Goal: Check status

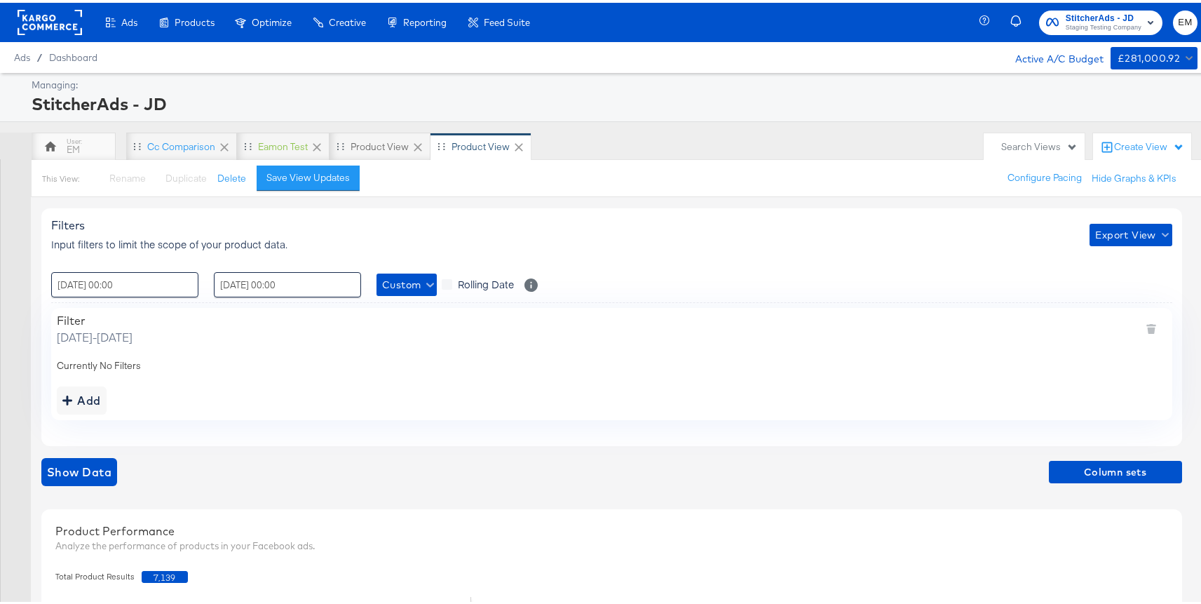
click at [61, 29] on rect at bounding box center [50, 19] width 64 height 25
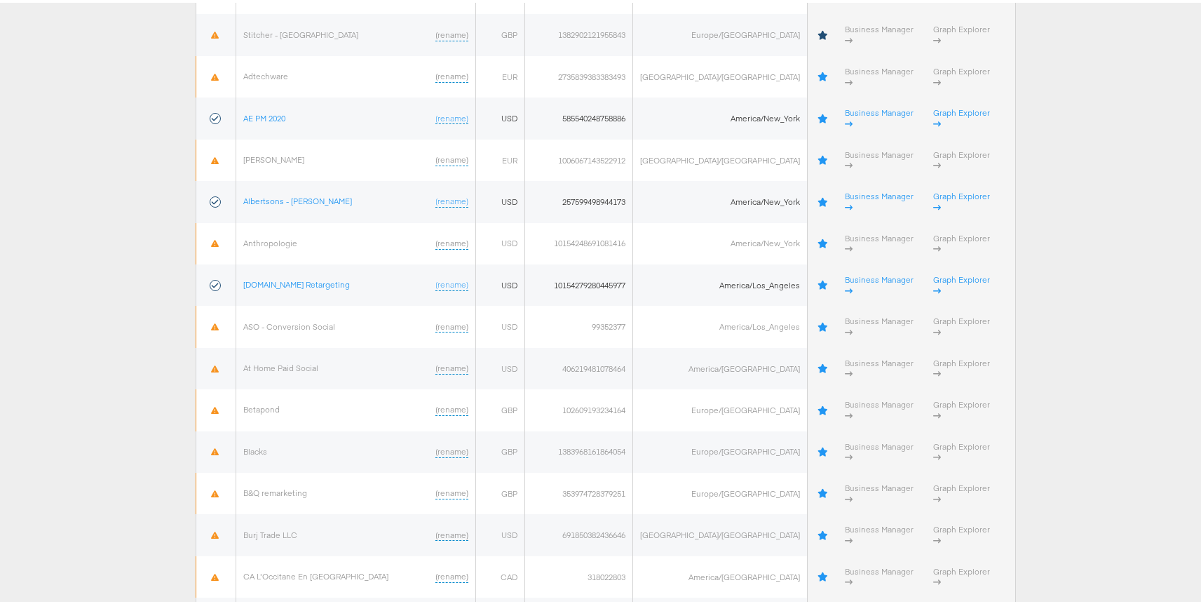
scroll to position [433, 0]
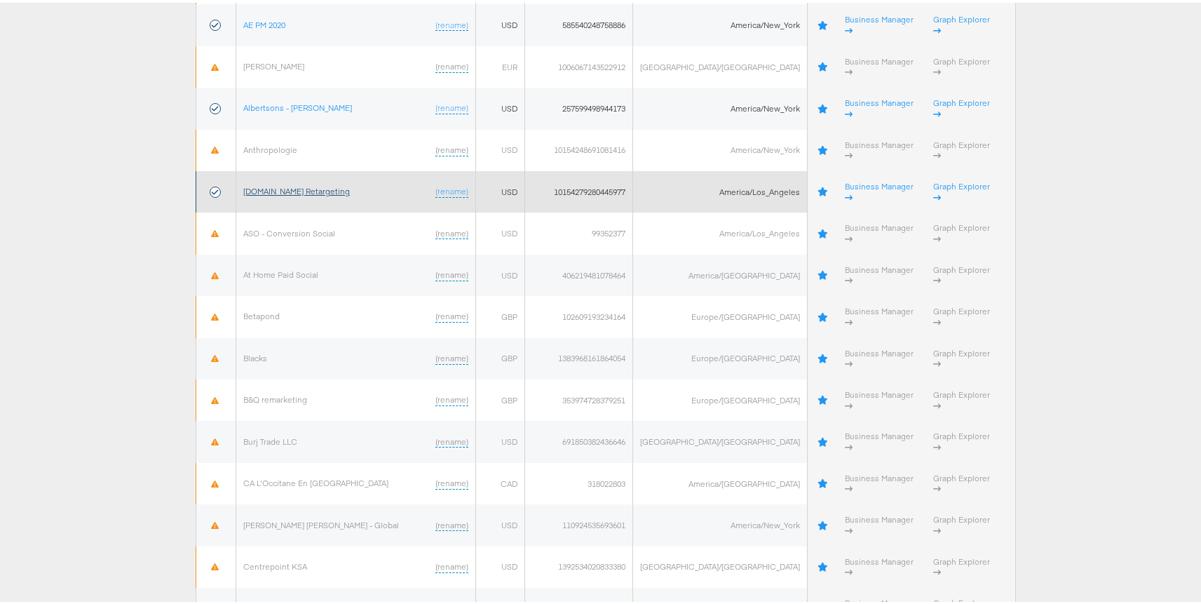
click at [283, 183] on link "[DOMAIN_NAME] Retargeting" at bounding box center [296, 188] width 107 height 11
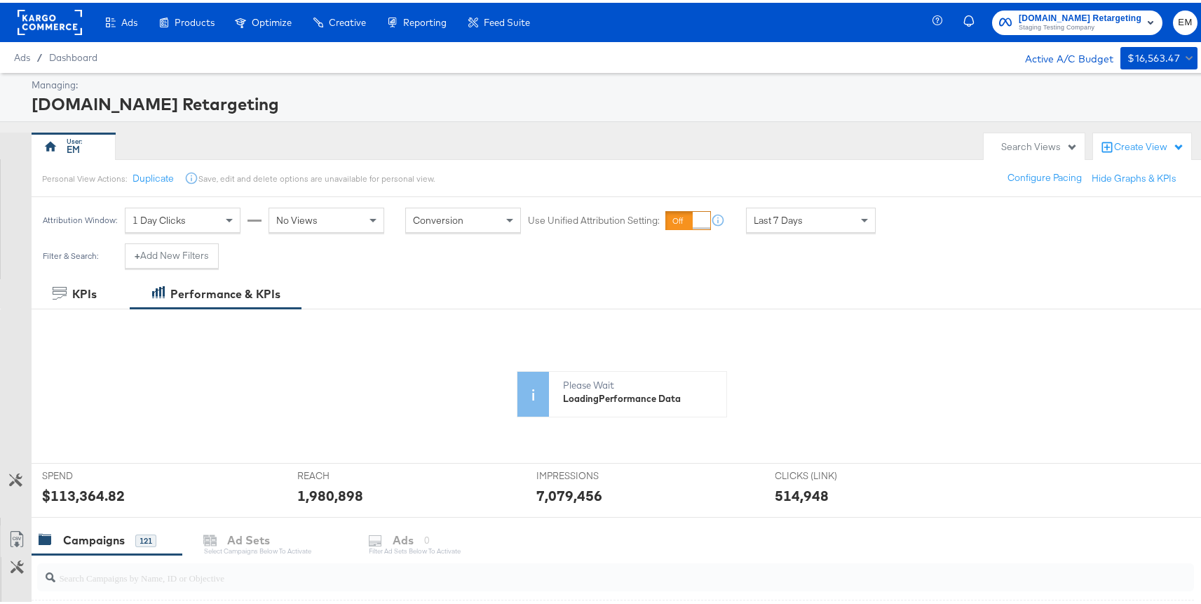
click at [1023, 140] on div "Search Views" at bounding box center [1039, 143] width 76 height 13
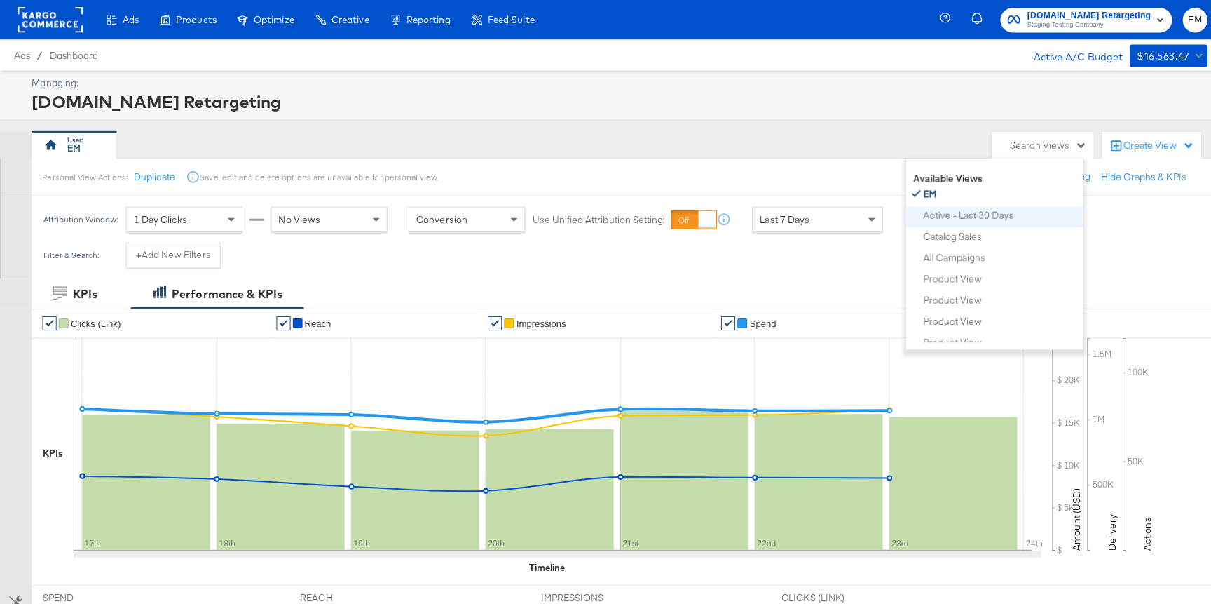
scroll to position [132, 0]
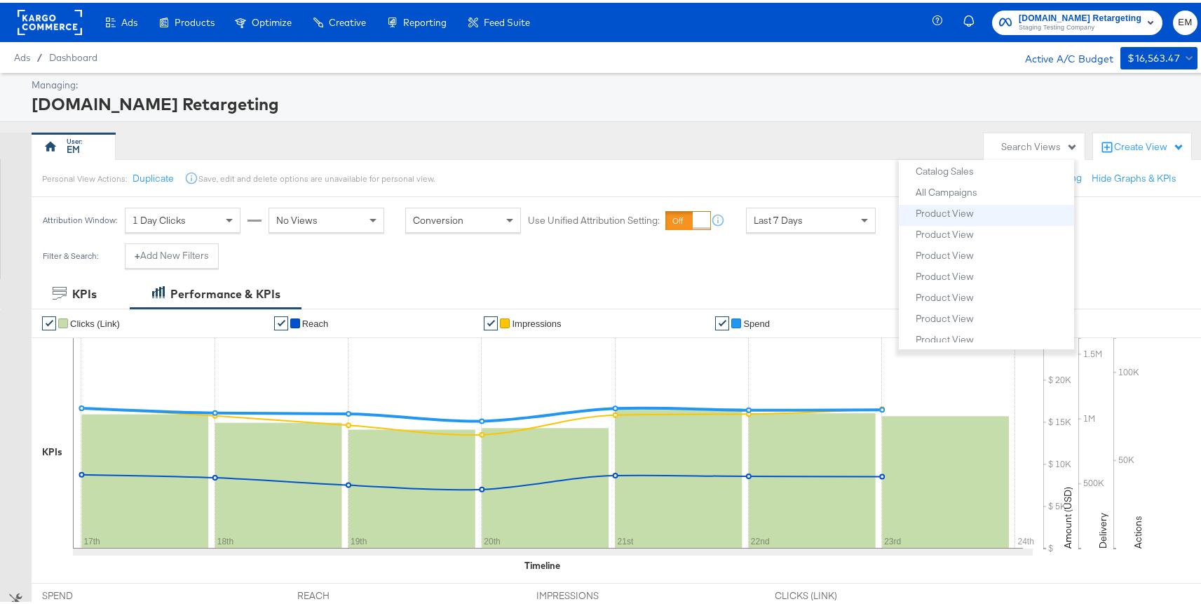
click at [945, 220] on li "Product View" at bounding box center [986, 212] width 175 height 21
click at [936, 211] on div "Product View" at bounding box center [945, 210] width 58 height 10
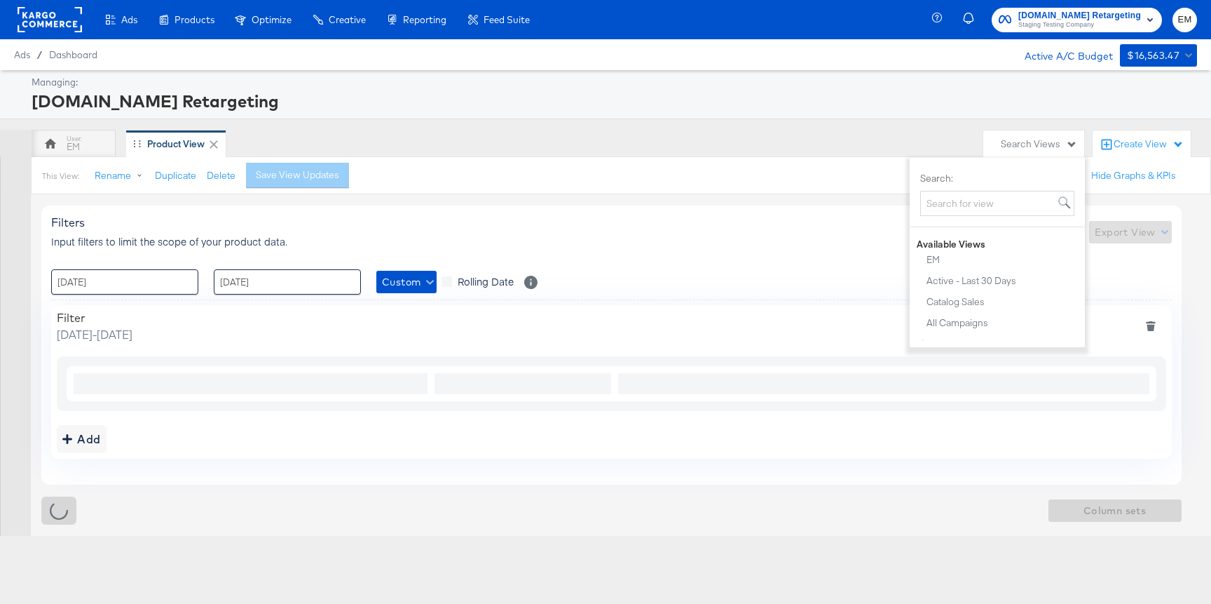
click at [109, 265] on div "Filters Input filters to limit the scope of your product data. Export View : 01…" at bounding box center [611, 344] width 1141 height 279
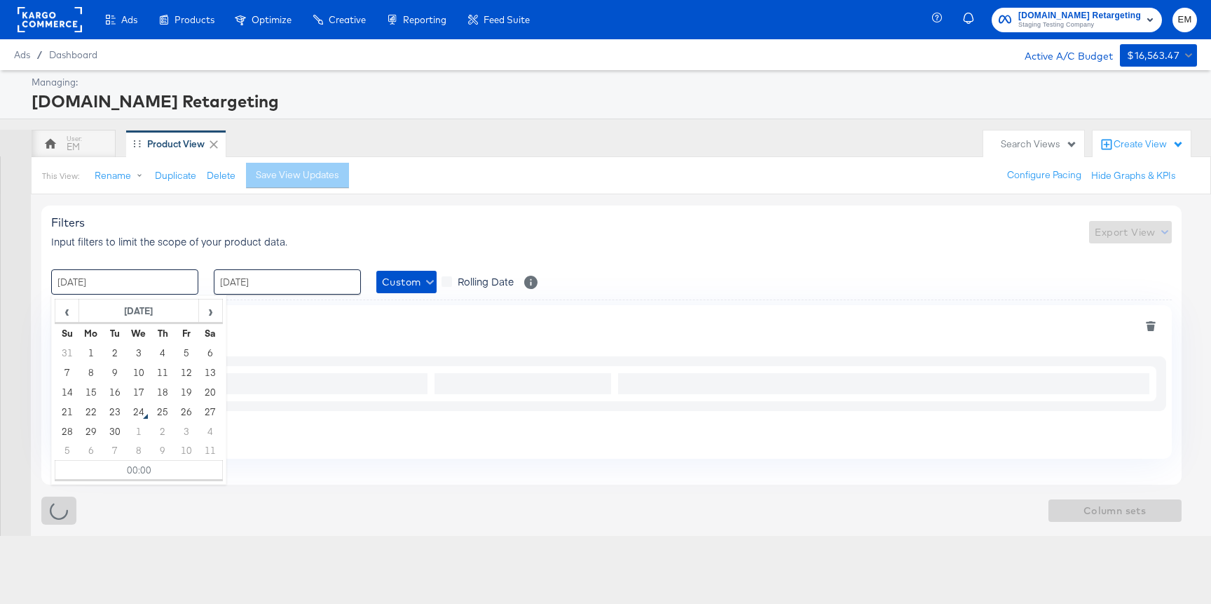
click at [106, 290] on input "01 / July / 2024" at bounding box center [124, 281] width 147 height 25
click at [89, 349] on td "1" at bounding box center [91, 353] width 24 height 20
type input "01 / September / 2025 00:00"
click at [279, 285] on input "01 / August / 2024" at bounding box center [287, 281] width 147 height 25
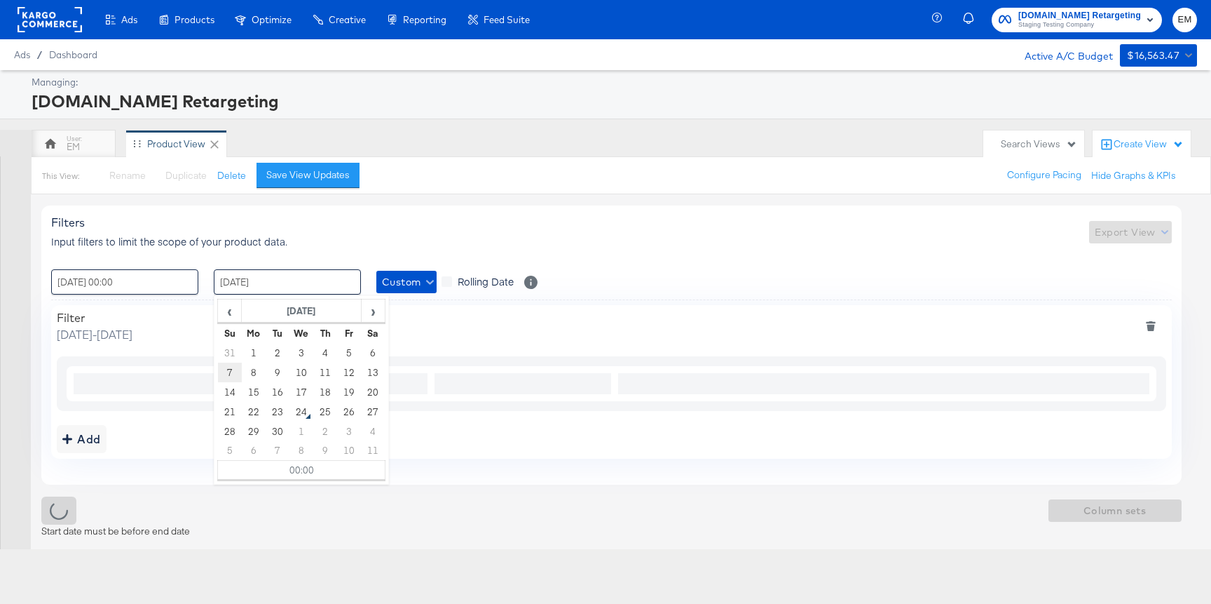
click at [231, 374] on td "7" at bounding box center [230, 372] width 24 height 20
type input "07 / September / 2025 00:00"
click at [13, 316] on div at bounding box center [15, 364] width 31 height 341
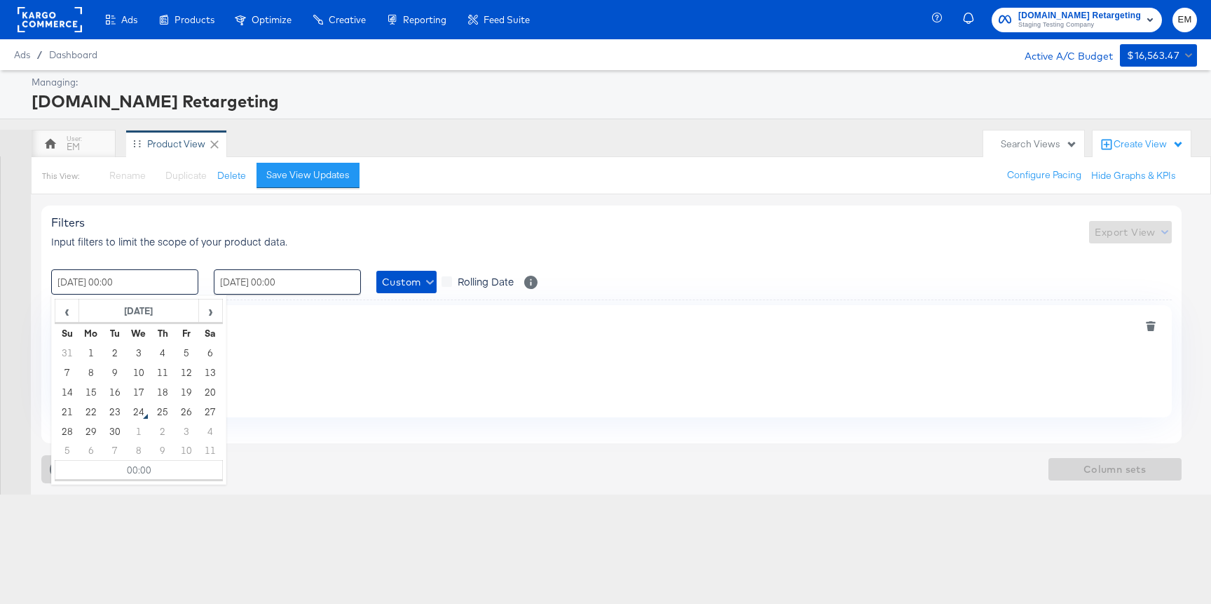
click at [126, 283] on input "01 / September / 2025 00:00" at bounding box center [124, 281] width 147 height 25
click at [416, 280] on span "Custom" at bounding box center [406, 282] width 49 height 18
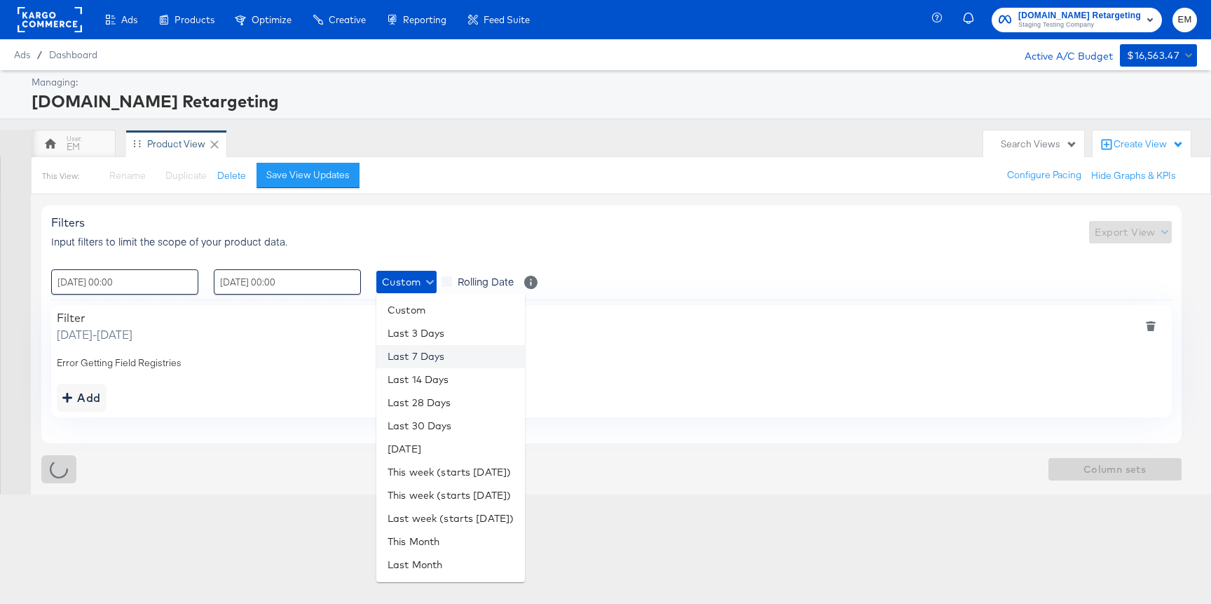
drag, startPoint x: 408, startPoint y: 331, endPoint x: 408, endPoint y: 353, distance: 21.7
click at [408, 353] on div "Custom Last 3 Days Last 7 Days Last 14 Days Last 28 Days Last 30 Days Yesterday…" at bounding box center [450, 438] width 149 height 278
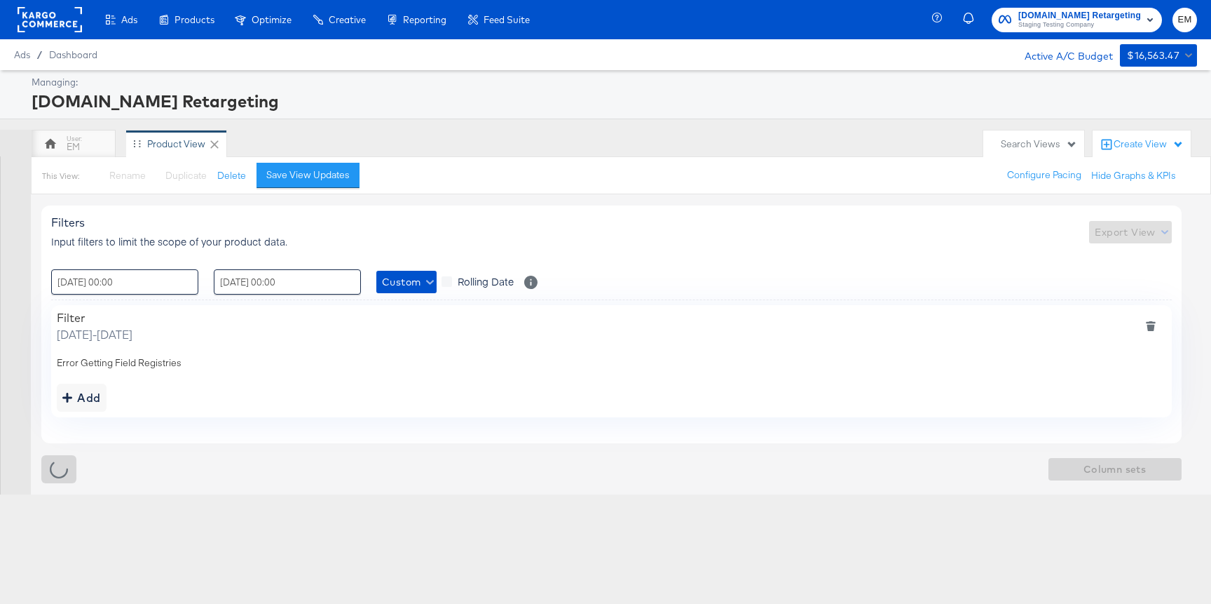
click at [408, 353] on body "Ads Products Optimize Creative Reporting Feed Suite Apartments.com Retargeting …" at bounding box center [605, 302] width 1211 height 604
click at [405, 293] on div "Custom Rolling Date Select to update the date range every day" at bounding box center [456, 281] width 161 height 25
click at [405, 285] on span "Custom" at bounding box center [406, 282] width 49 height 18
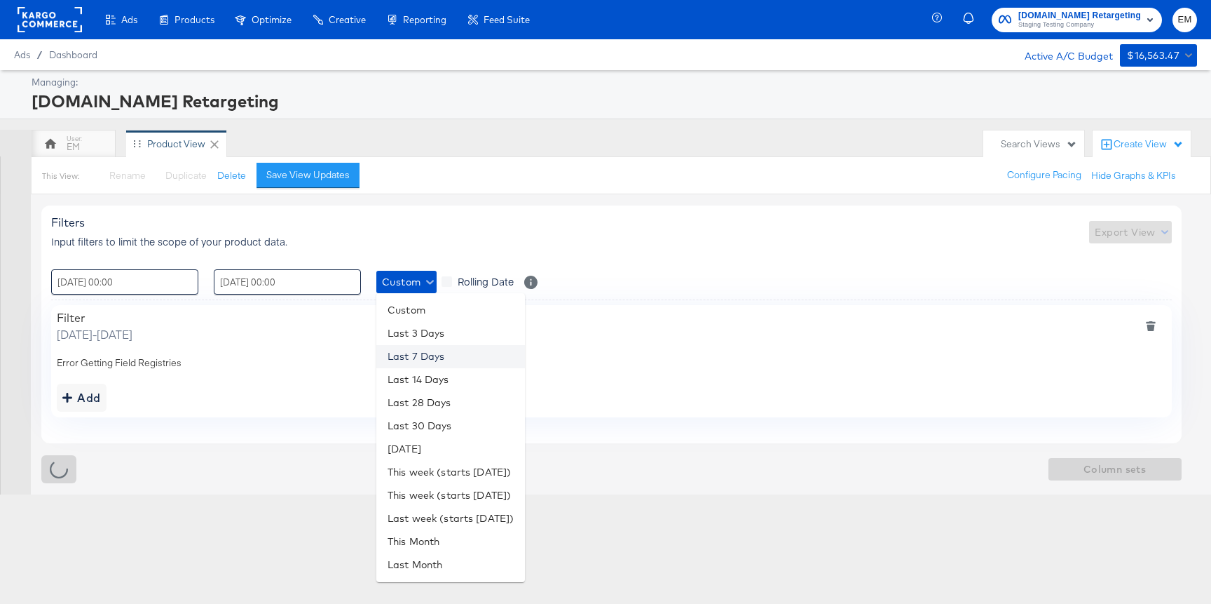
click at [404, 353] on li "Last 7 Days" at bounding box center [450, 356] width 149 height 23
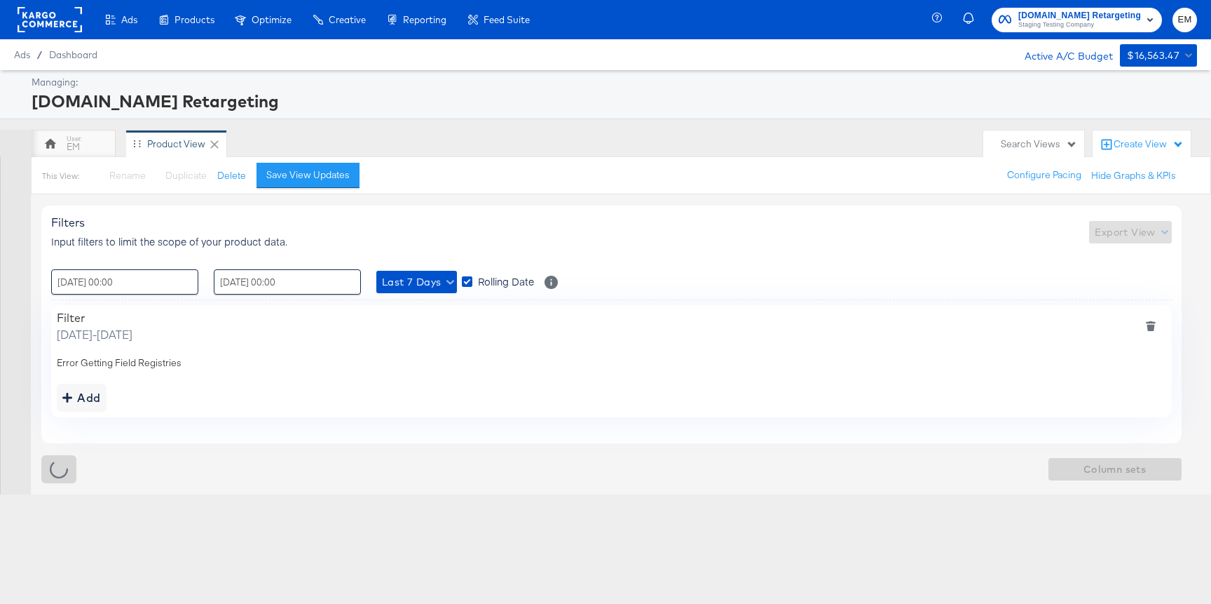
click at [429, 242] on div "Filters Input filters to limit the scope of your product data. Export View" at bounding box center [611, 231] width 1121 height 33
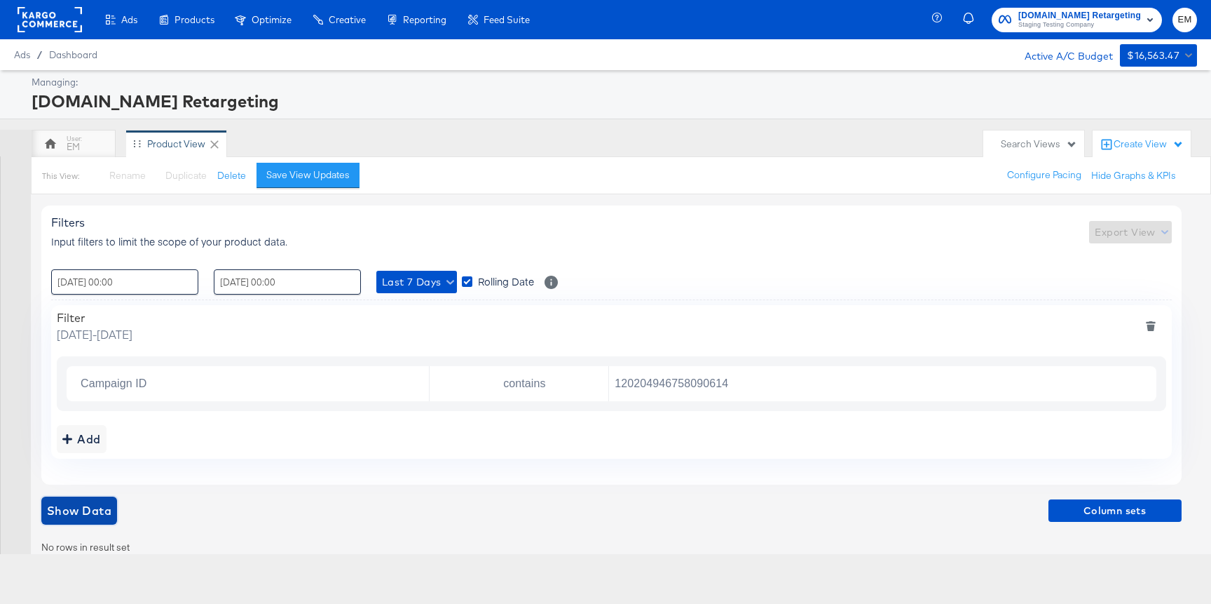
click at [86, 516] on span "Show Data" at bounding box center [79, 511] width 64 height 20
click at [1119, 508] on span "Column sets" at bounding box center [1115, 511] width 122 height 18
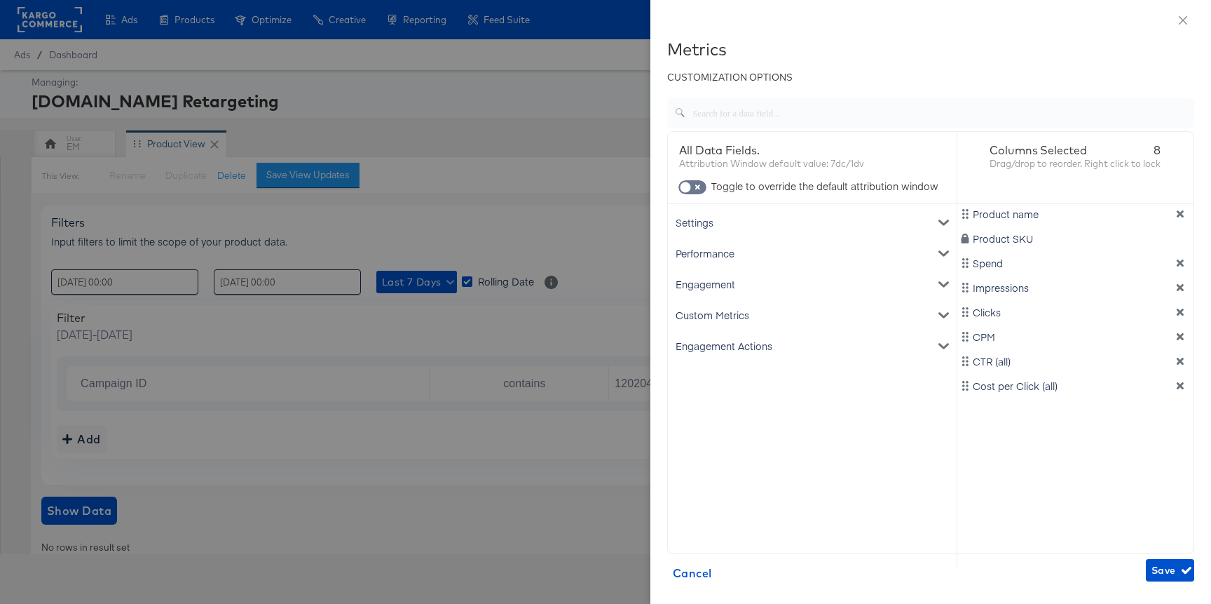
click at [498, 498] on div at bounding box center [605, 302] width 1211 height 604
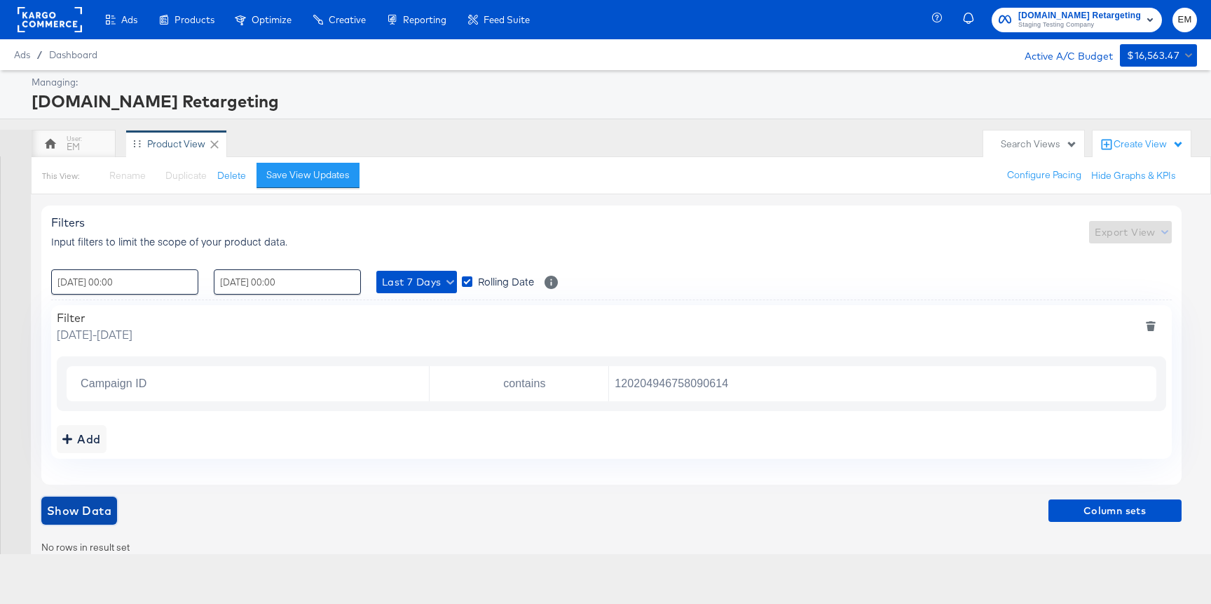
click at [90, 510] on span "Show Data" at bounding box center [79, 511] width 64 height 20
click at [1073, 521] on button "Column sets" at bounding box center [1115, 510] width 133 height 22
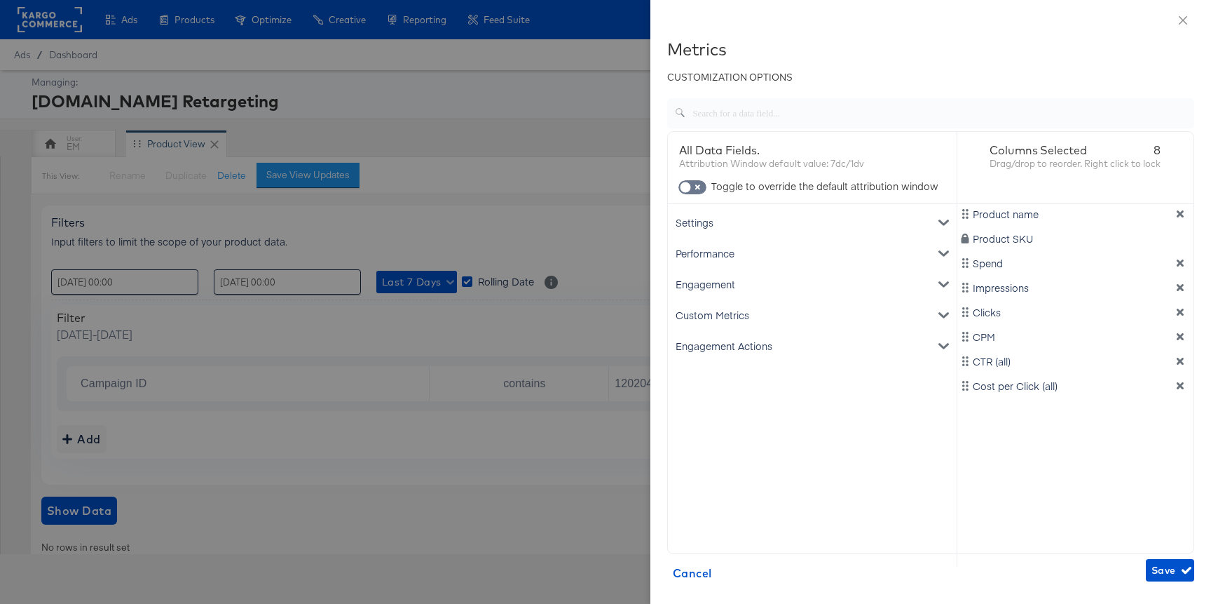
click at [522, 498] on div at bounding box center [605, 302] width 1211 height 604
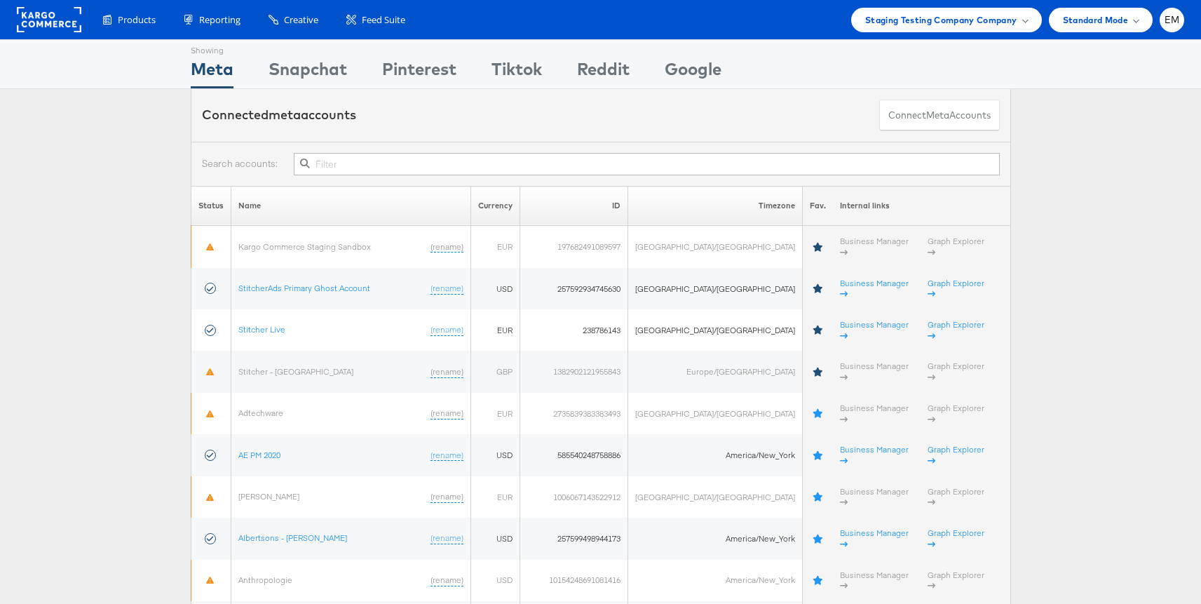
scroll to position [74, 0]
